Goal: Information Seeking & Learning: Learn about a topic

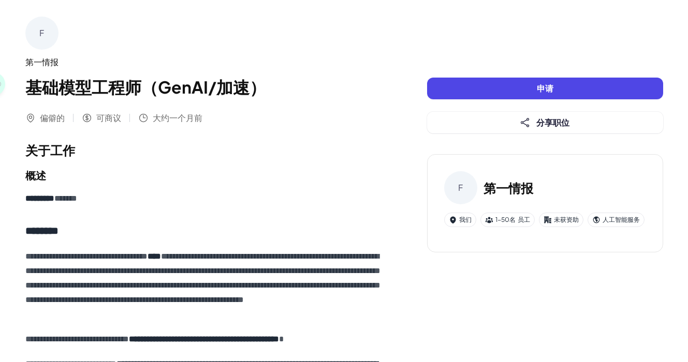
scroll to position [414, 0]
